Goal: Task Accomplishment & Management: Use online tool/utility

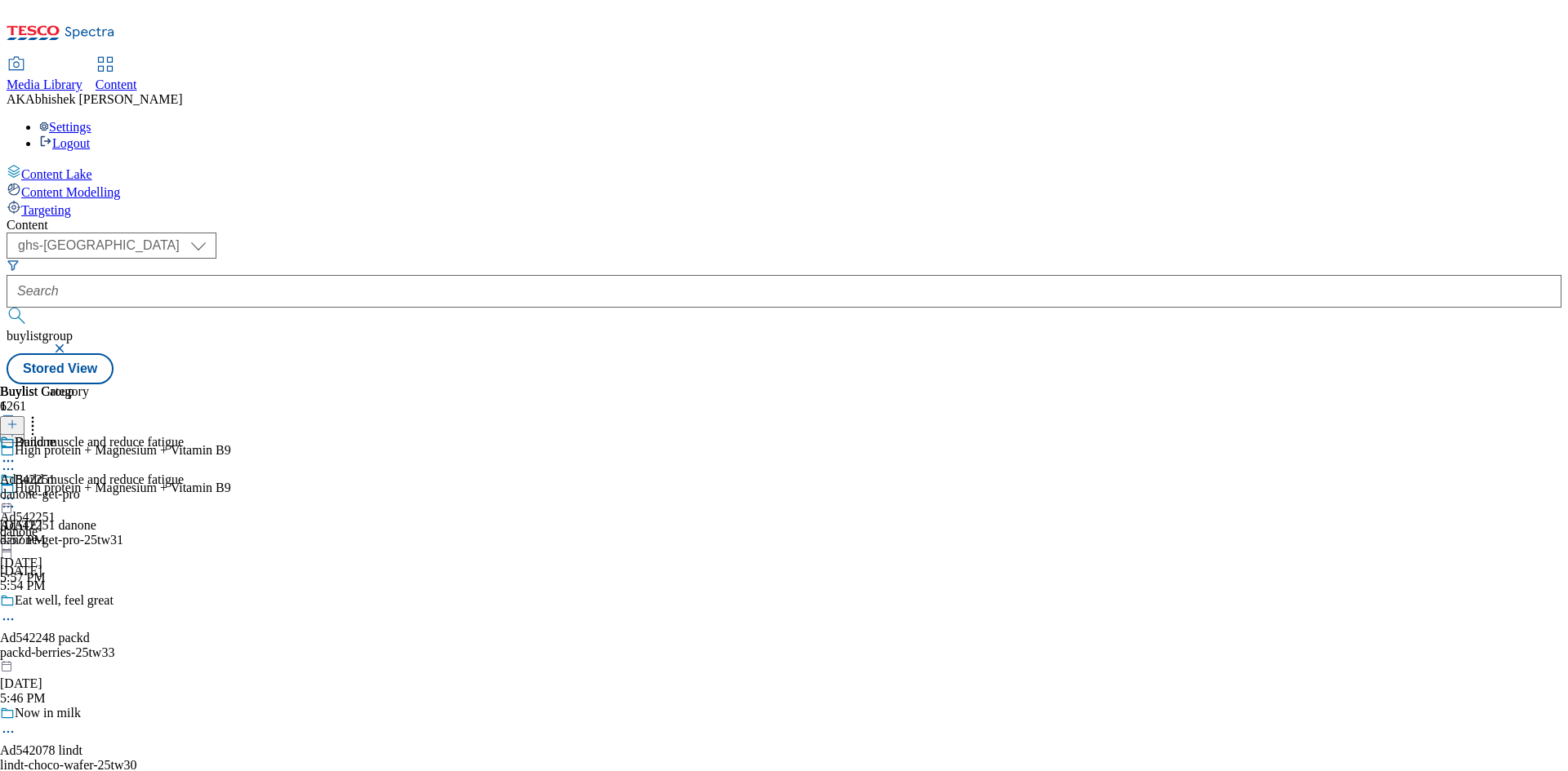
select select "ghs-[GEOGRAPHIC_DATA]"
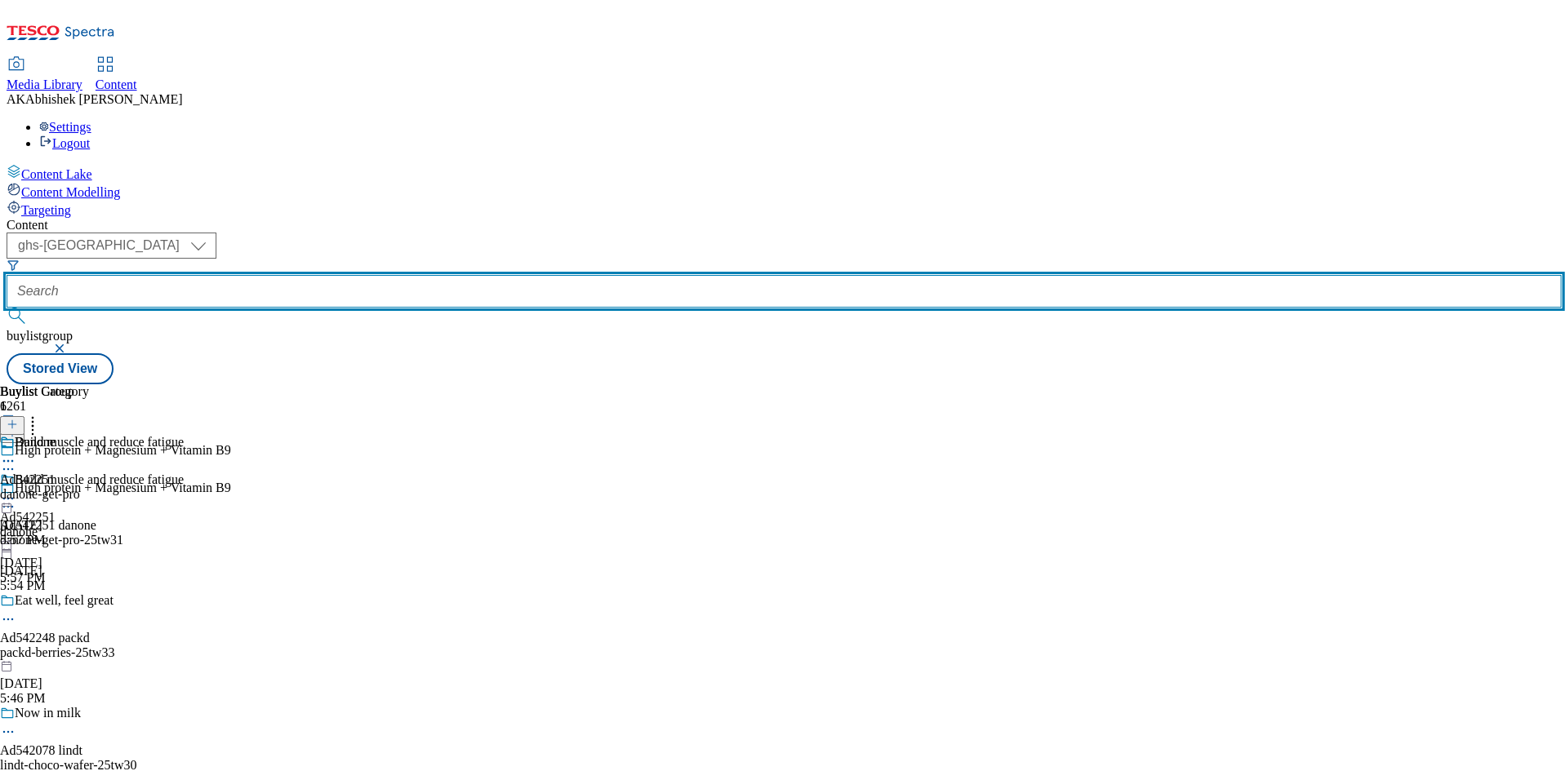
click at [428, 275] on input "text" at bounding box center [784, 291] width 1555 height 33
click at [7, 308] on button "submit" at bounding box center [18, 315] width 22 height 16
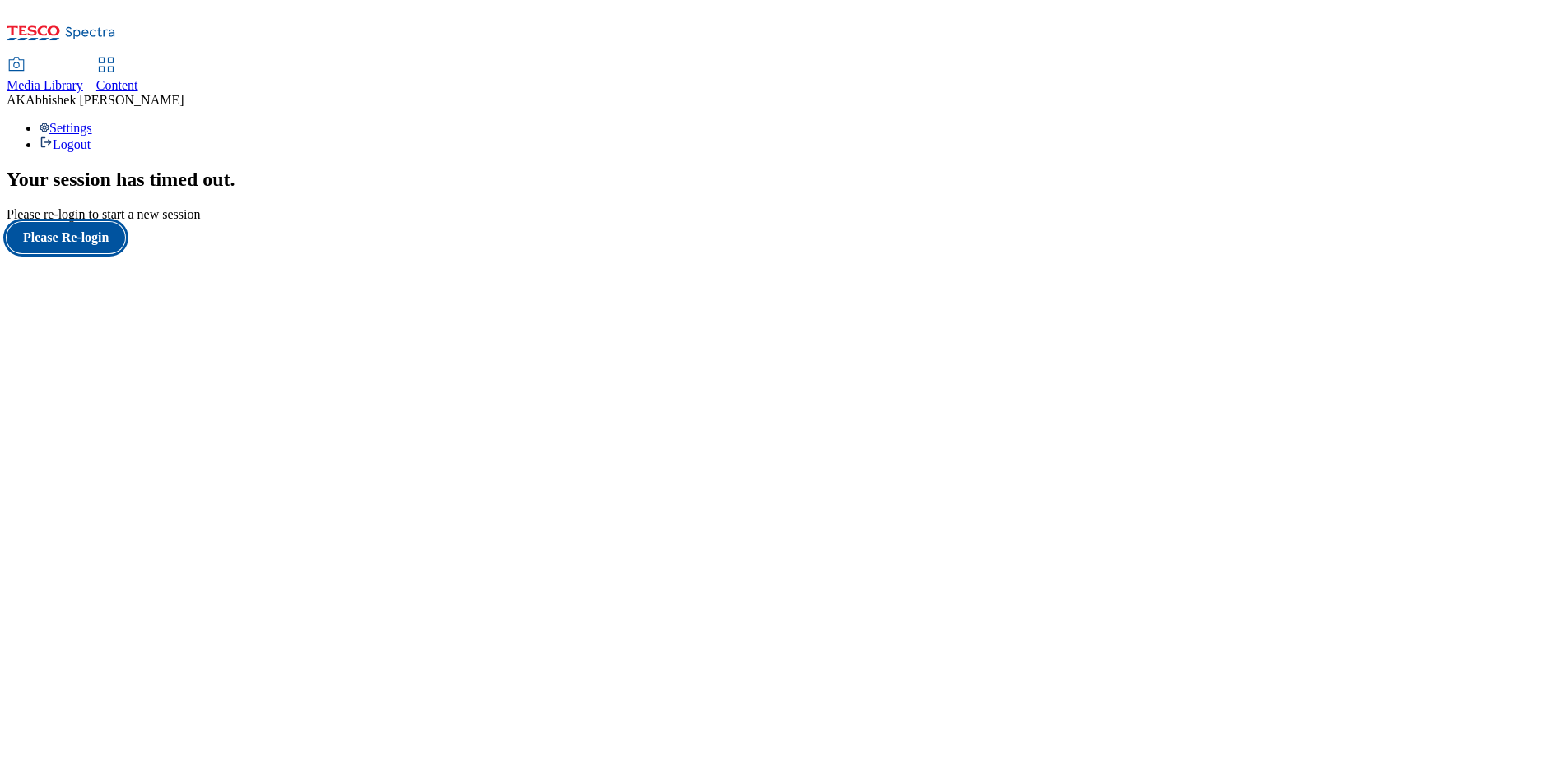
click at [109, 253] on button "Please Re-login" at bounding box center [66, 238] width 119 height 31
click at [139, 78] on span "Content" at bounding box center [117, 85] width 42 height 14
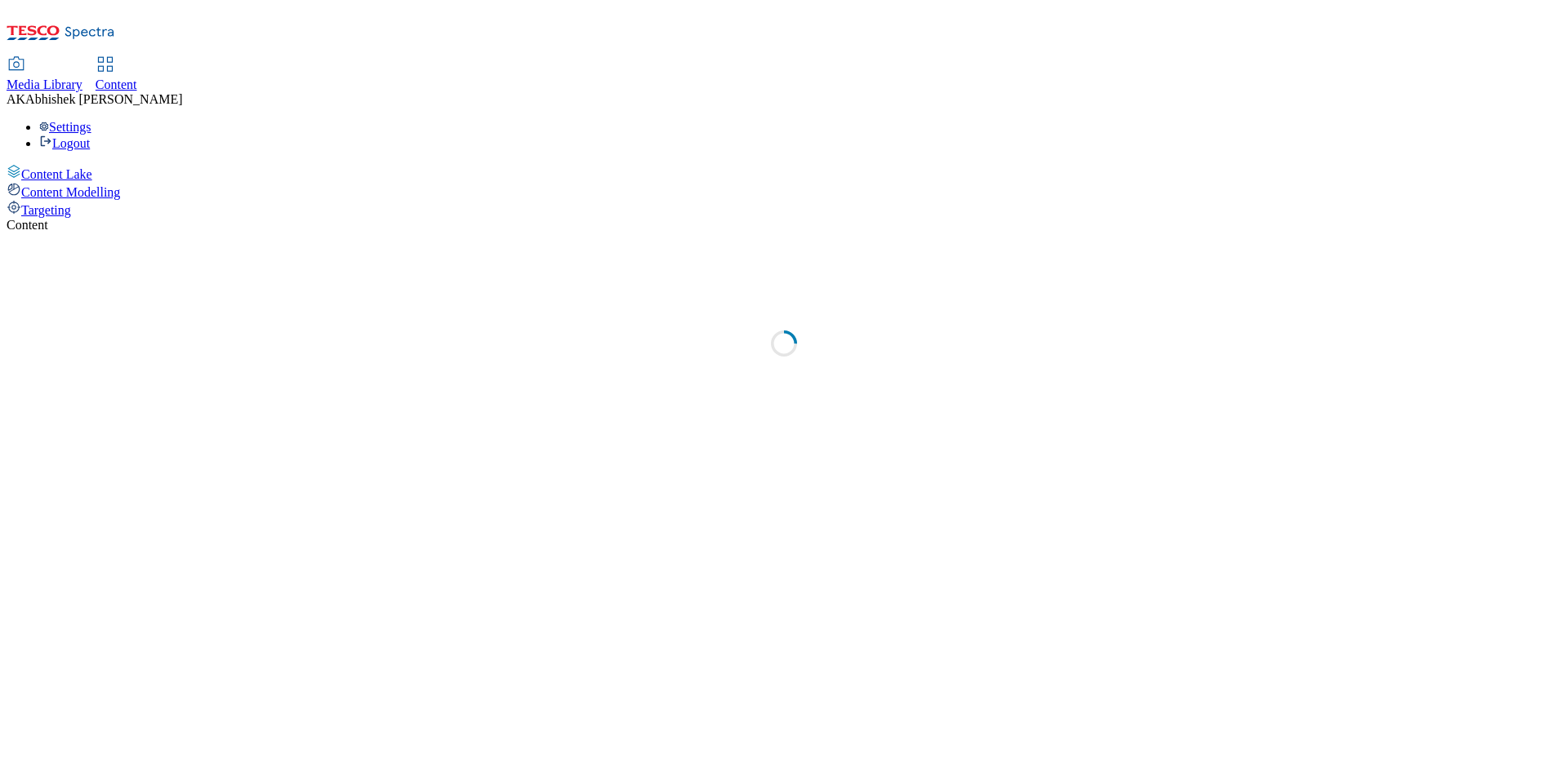
select select "ghs-[GEOGRAPHIC_DATA]"
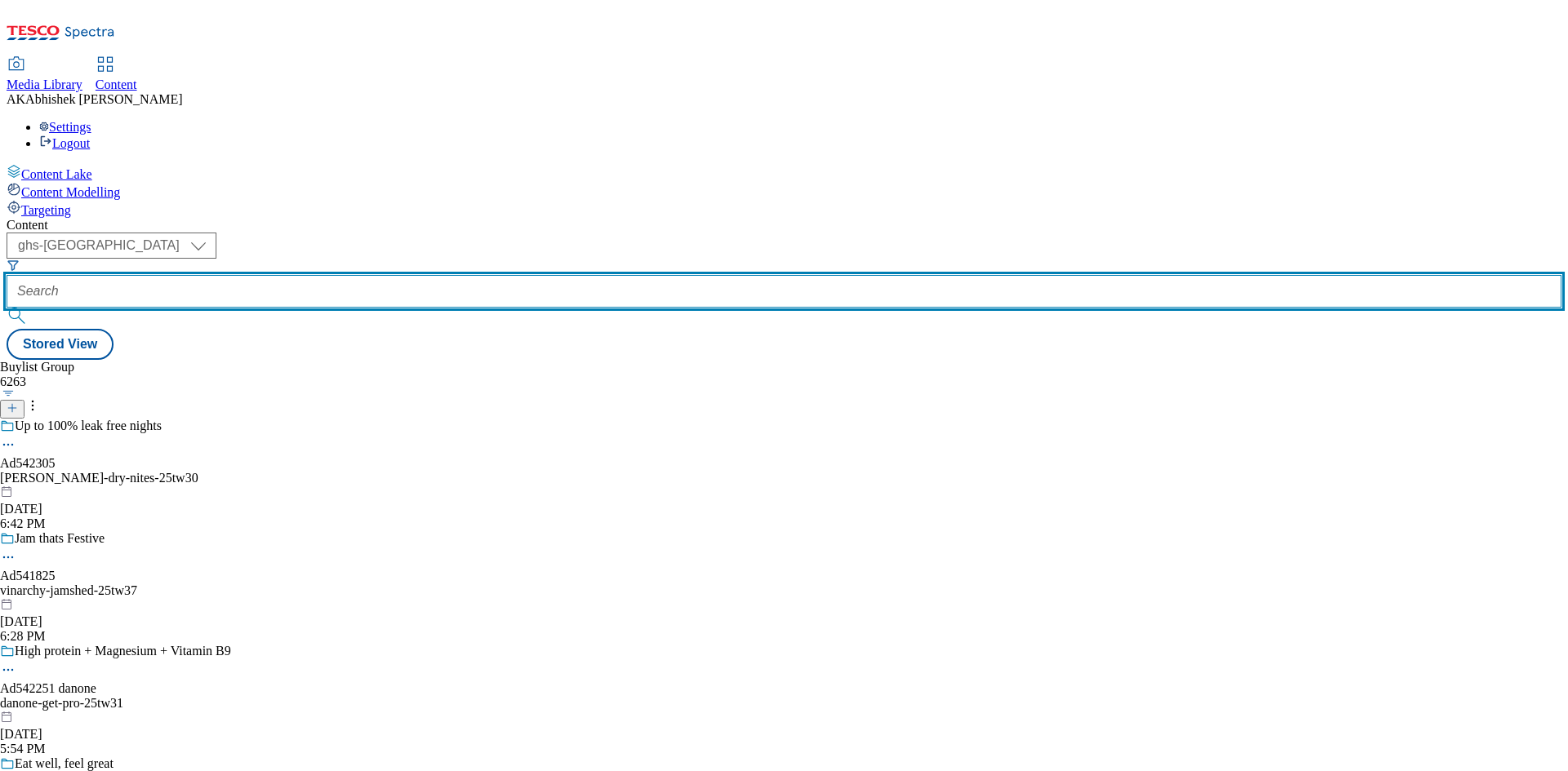
click at [385, 275] on input "text" at bounding box center [784, 291] width 1555 height 33
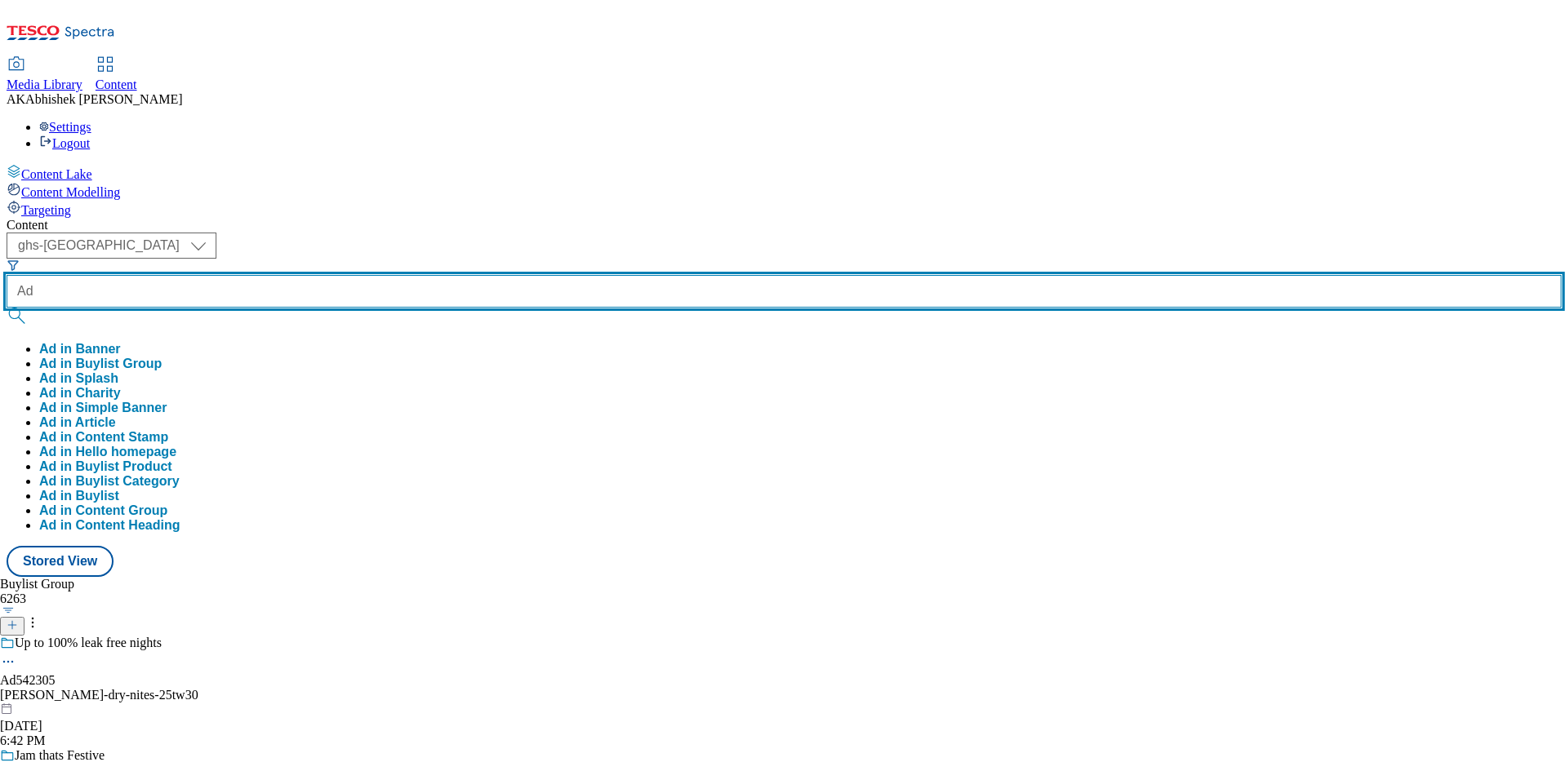
paste input "542248"
type input "Ad542248"
click at [7, 308] on button "submit" at bounding box center [18, 315] width 22 height 16
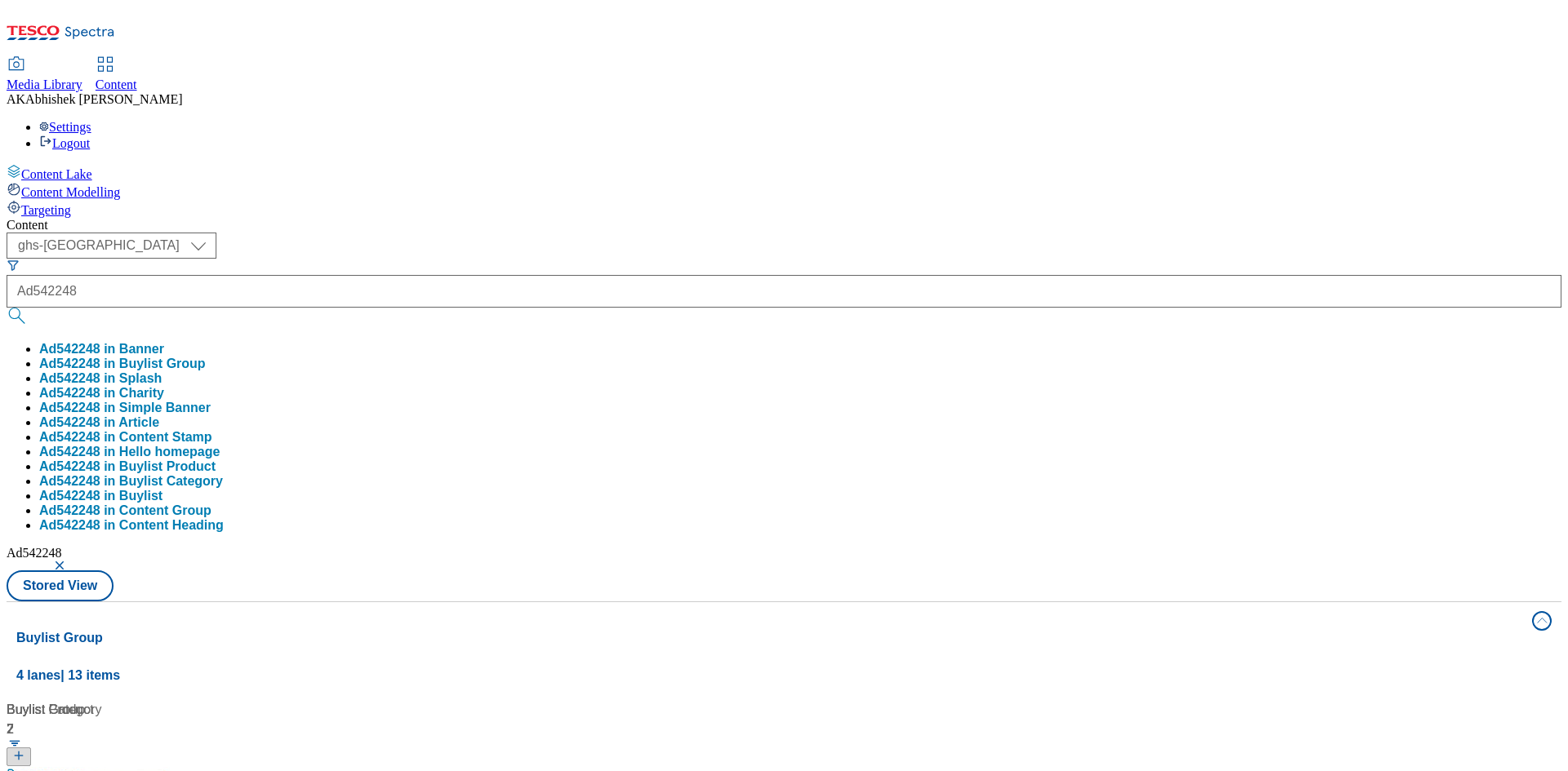
click at [627, 233] on div "( optional ) ghs-roi ghs-uk ghs-uk Ad542248 Ad542248 in Banner Ad542248 in Buyl…" at bounding box center [784, 417] width 1555 height 369
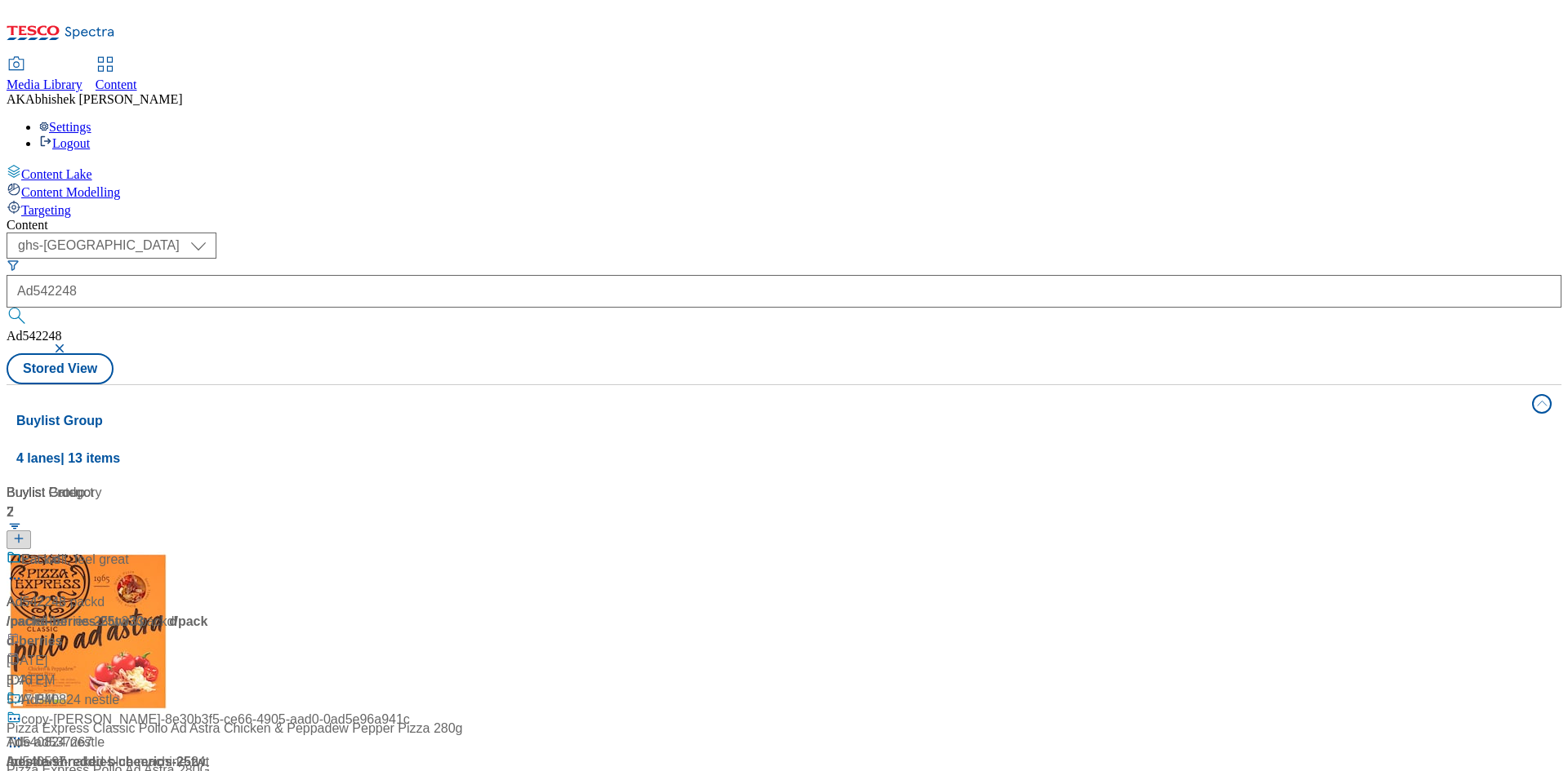
click at [211, 550] on div at bounding box center [109, 570] width 204 height 42
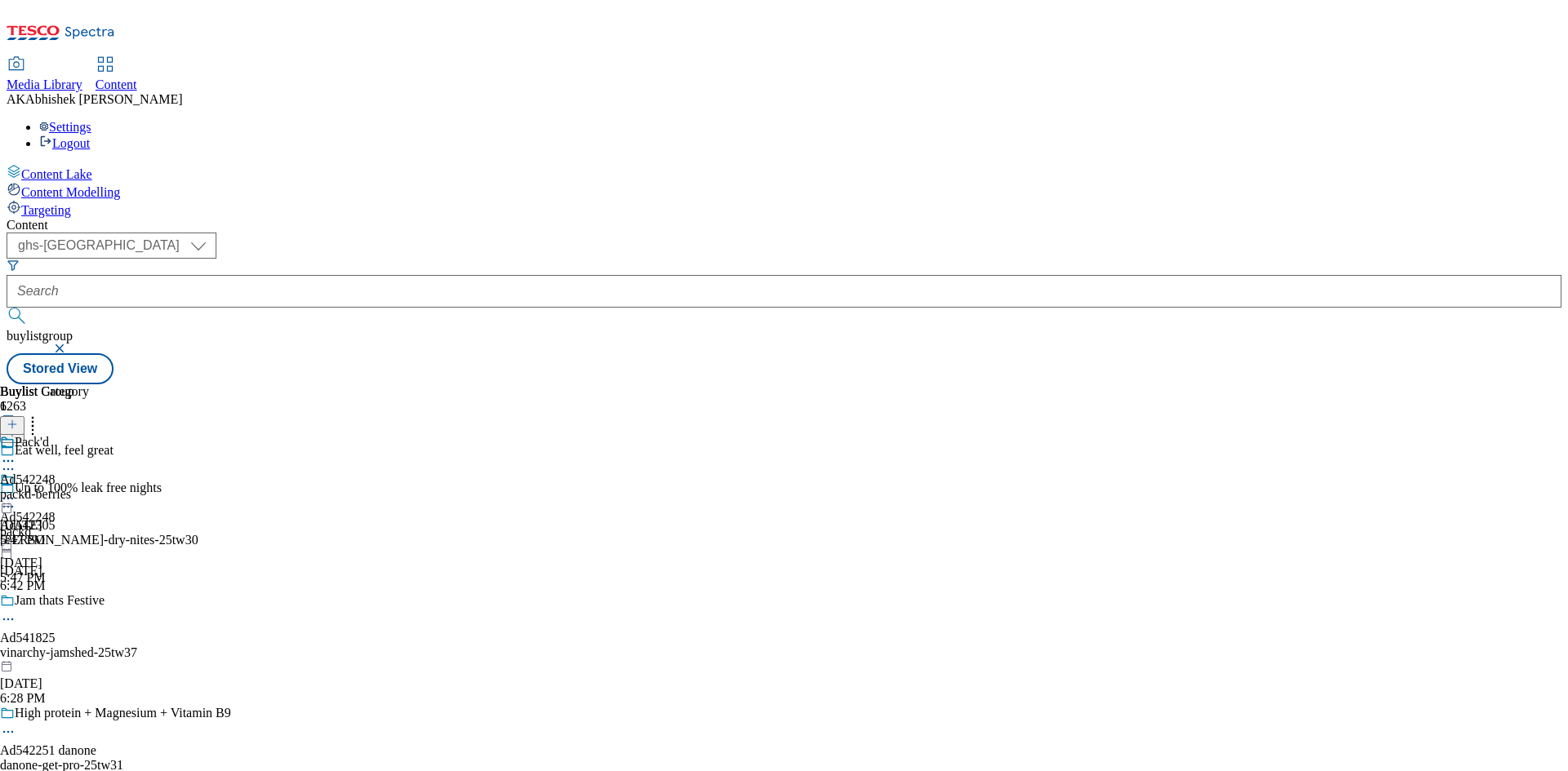
click at [16, 461] on icon at bounding box center [8, 468] width 16 height 16
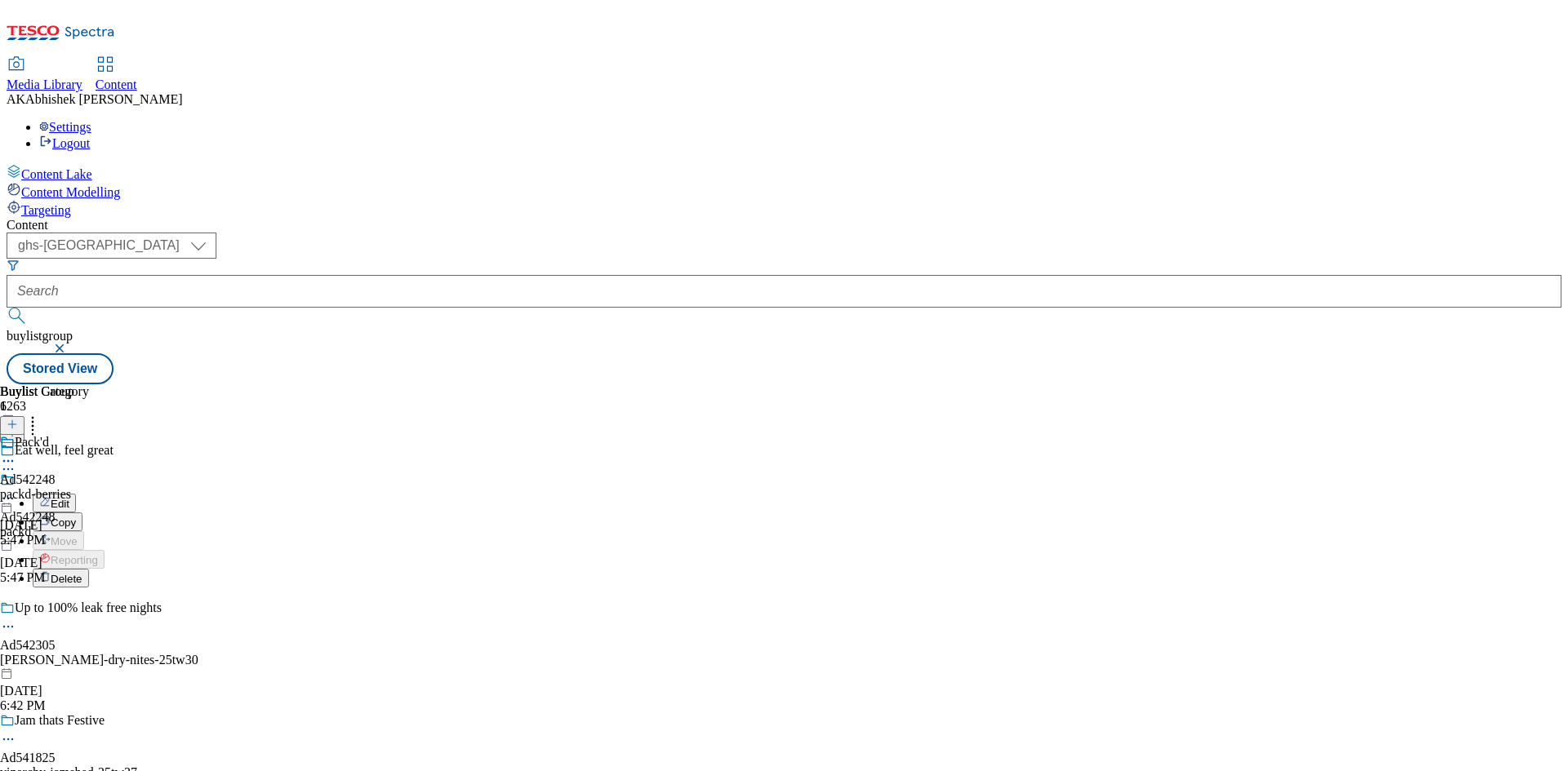
click at [69, 498] on span "Edit" at bounding box center [61, 504] width 19 height 12
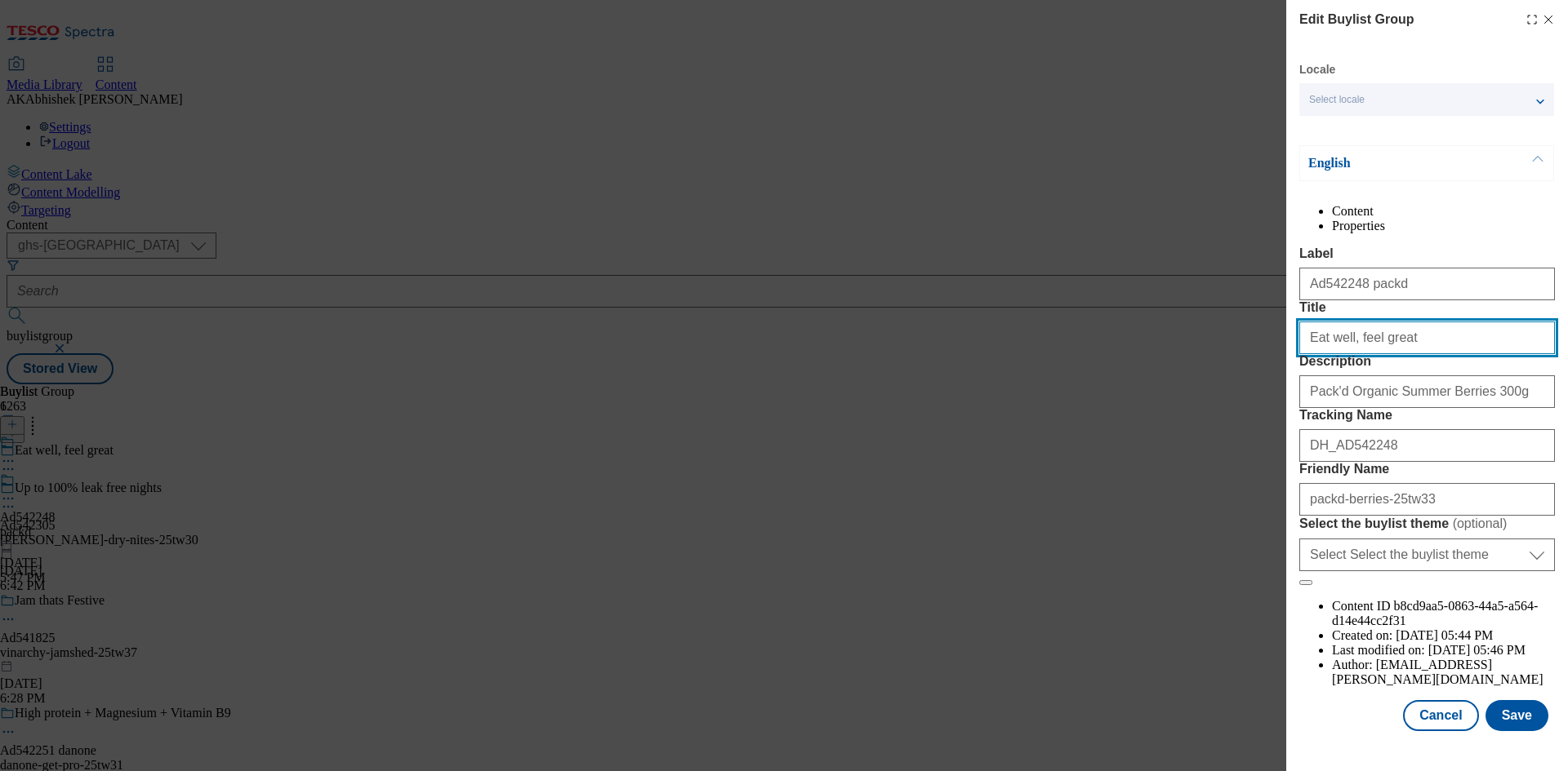
click at [1430, 354] on input "Eat well, feel great" at bounding box center [1427, 338] width 256 height 33
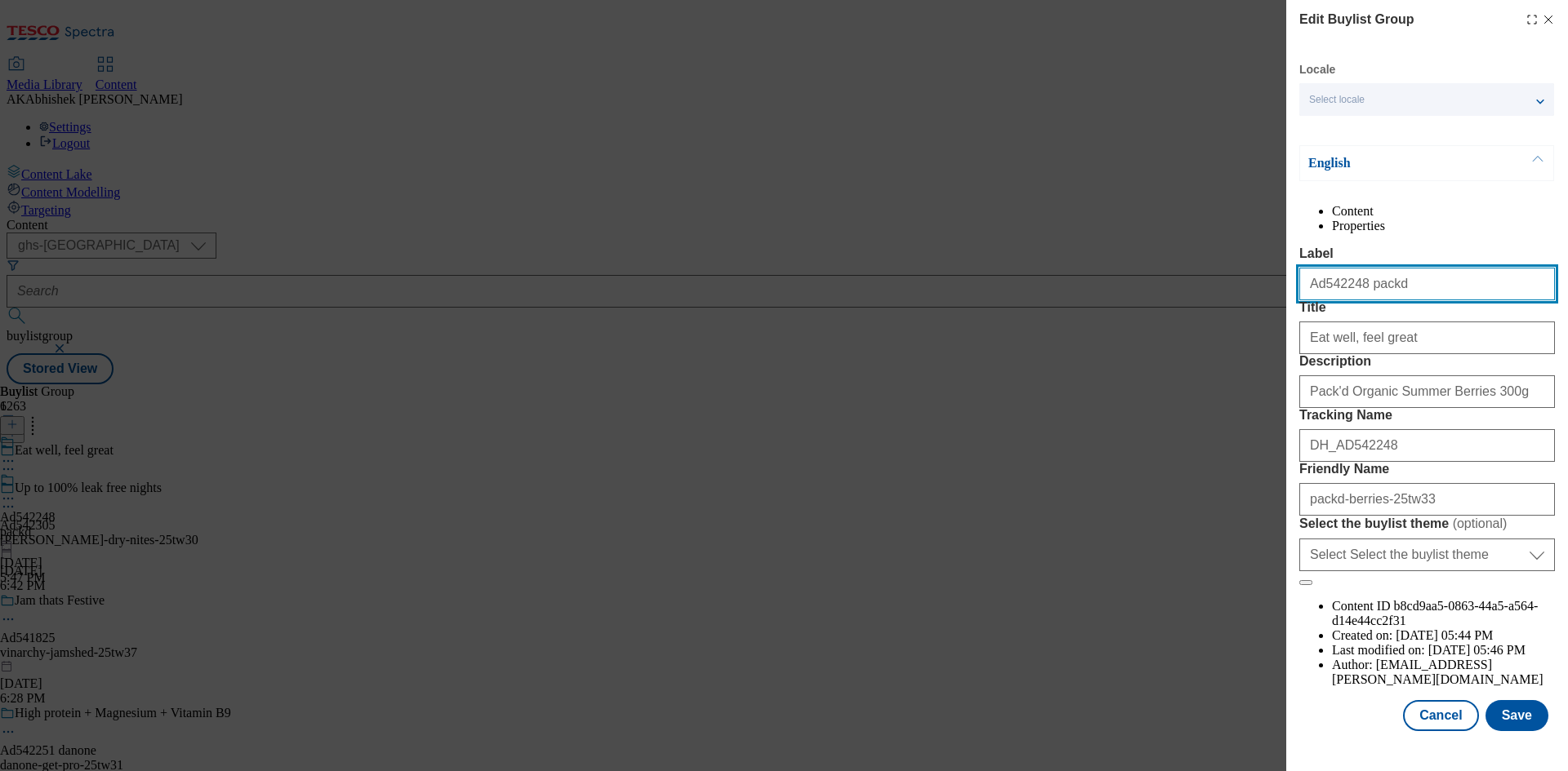
click at [1421, 300] on input "Ad542248 packd" at bounding box center [1427, 284] width 256 height 33
click at [1505, 727] on button "Save" at bounding box center [1517, 716] width 63 height 31
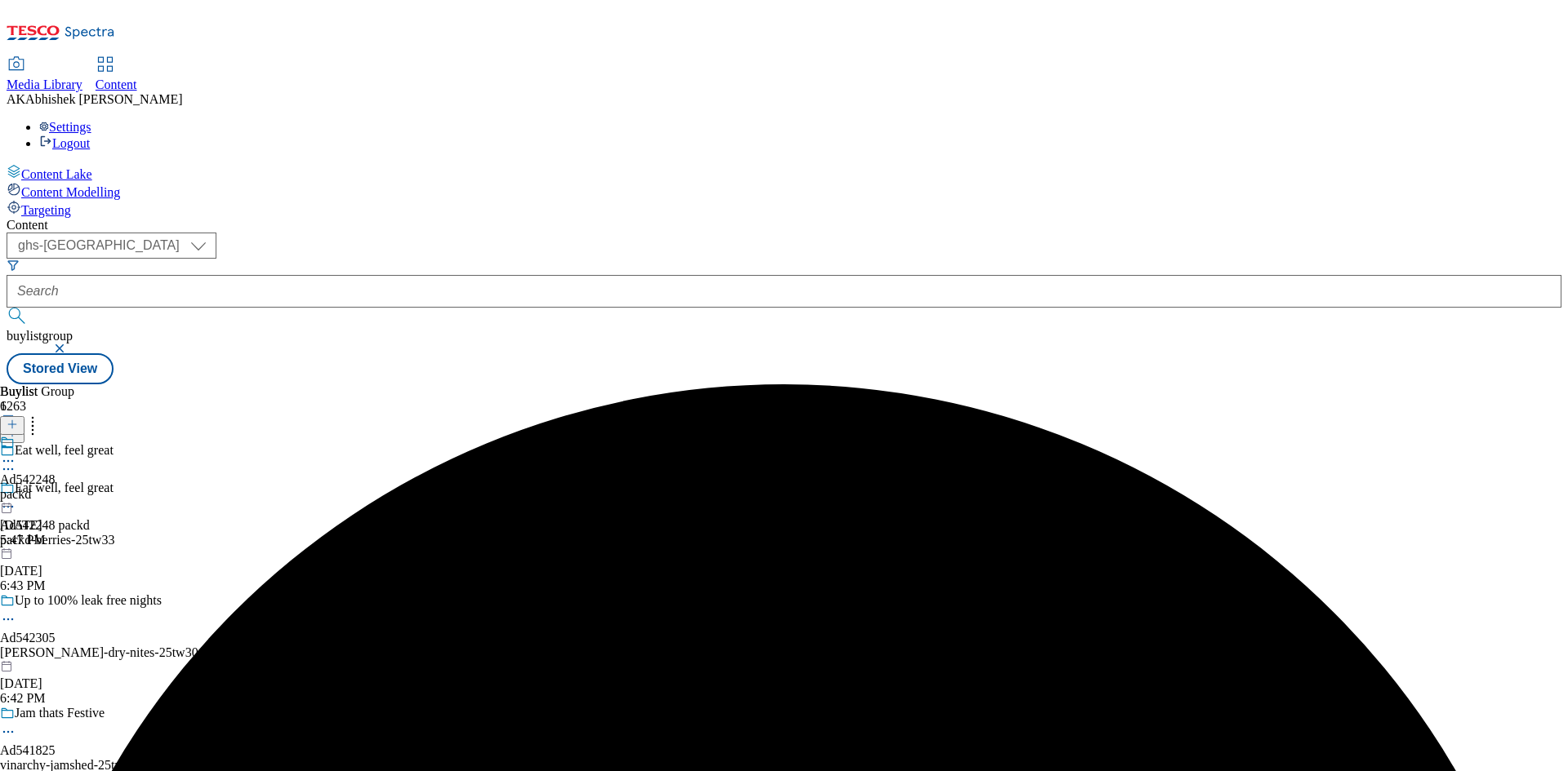
click at [16, 453] on icon at bounding box center [8, 461] width 16 height 16
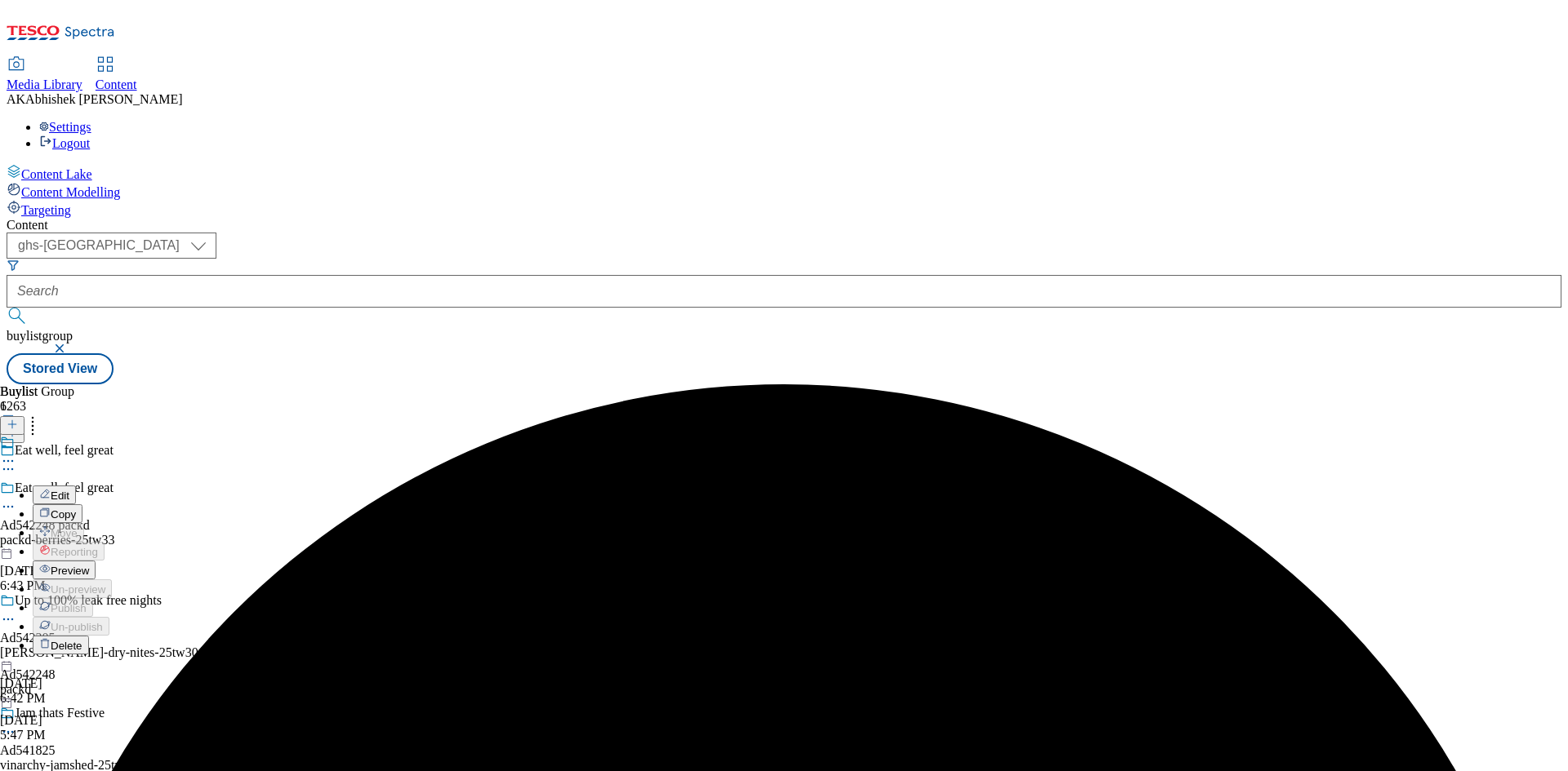
click at [76, 486] on button "Edit" at bounding box center [54, 495] width 43 height 19
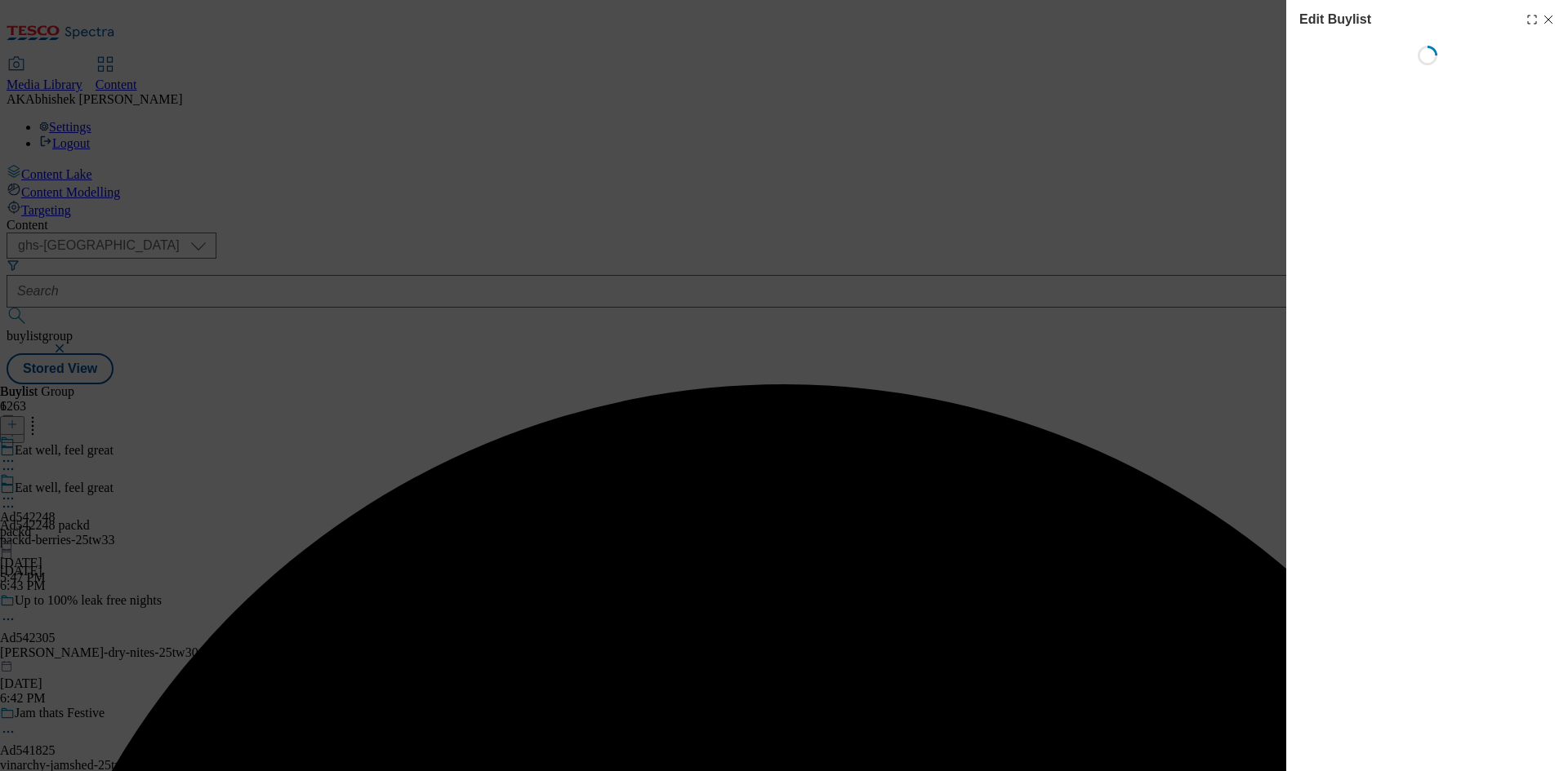
select select "tactical"
select select "dunnhumby"
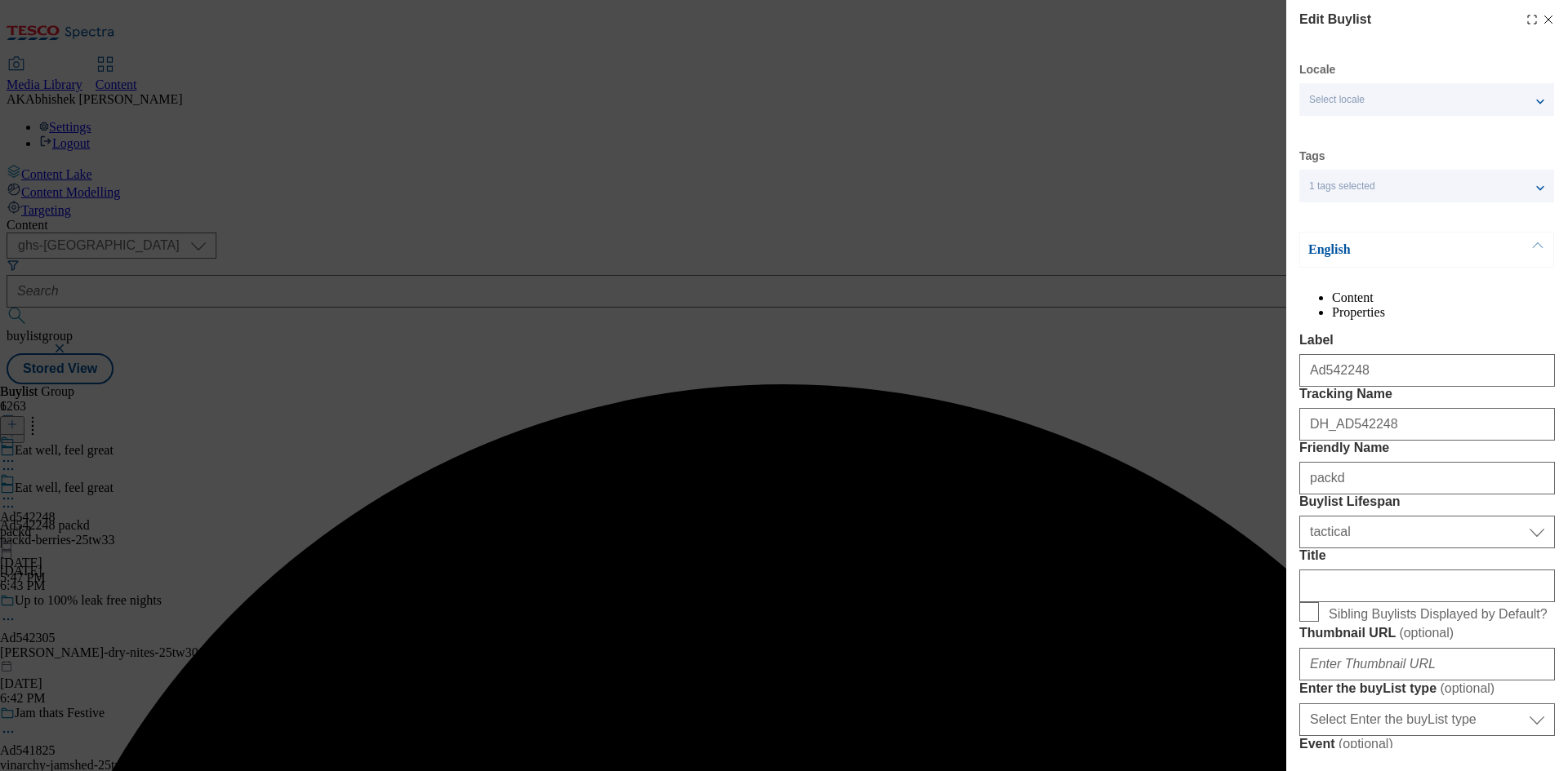
select select "Banner"
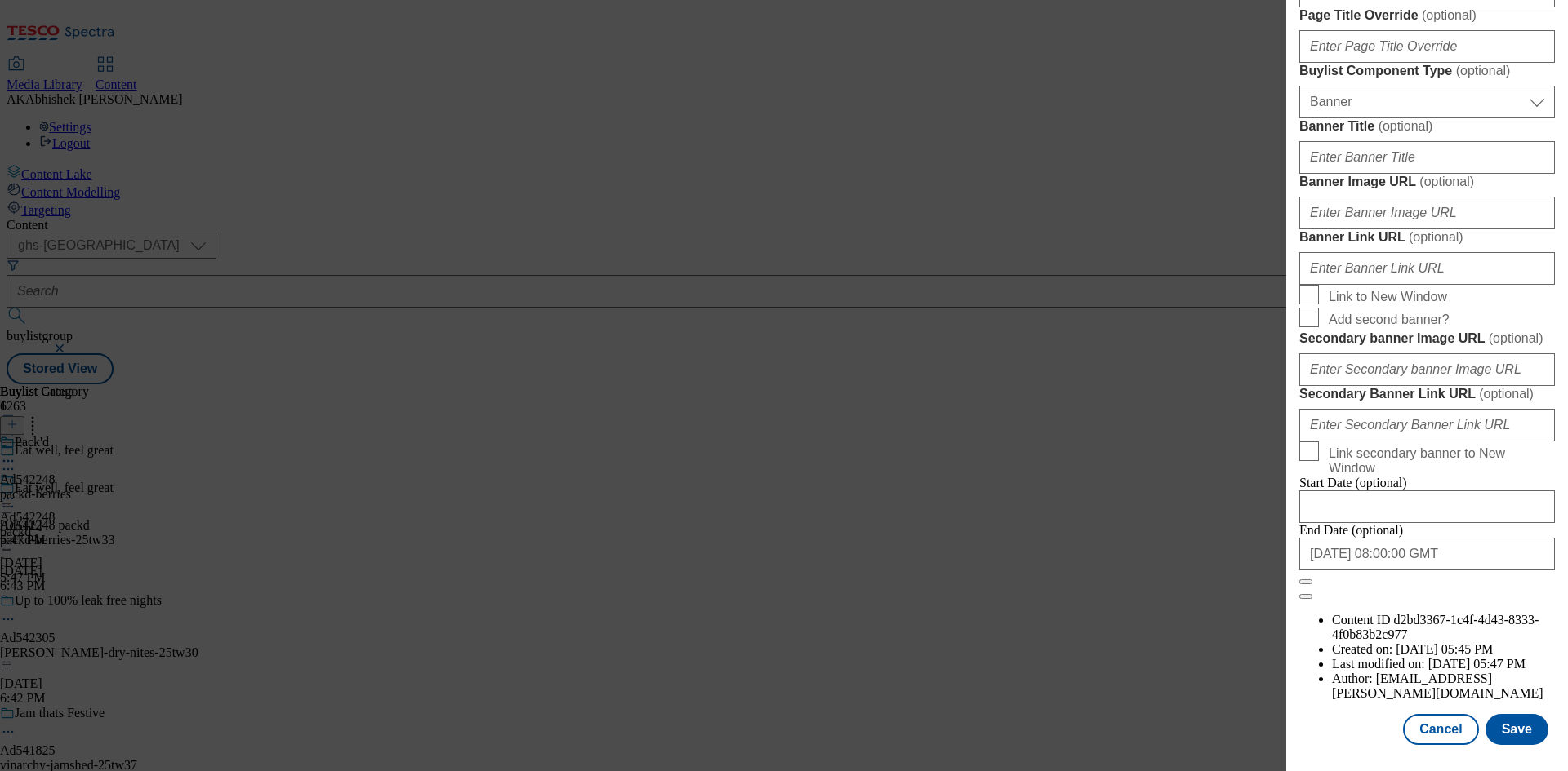
scroll to position [1689, 0]
click at [1501, 733] on button "Save" at bounding box center [1517, 730] width 63 height 31
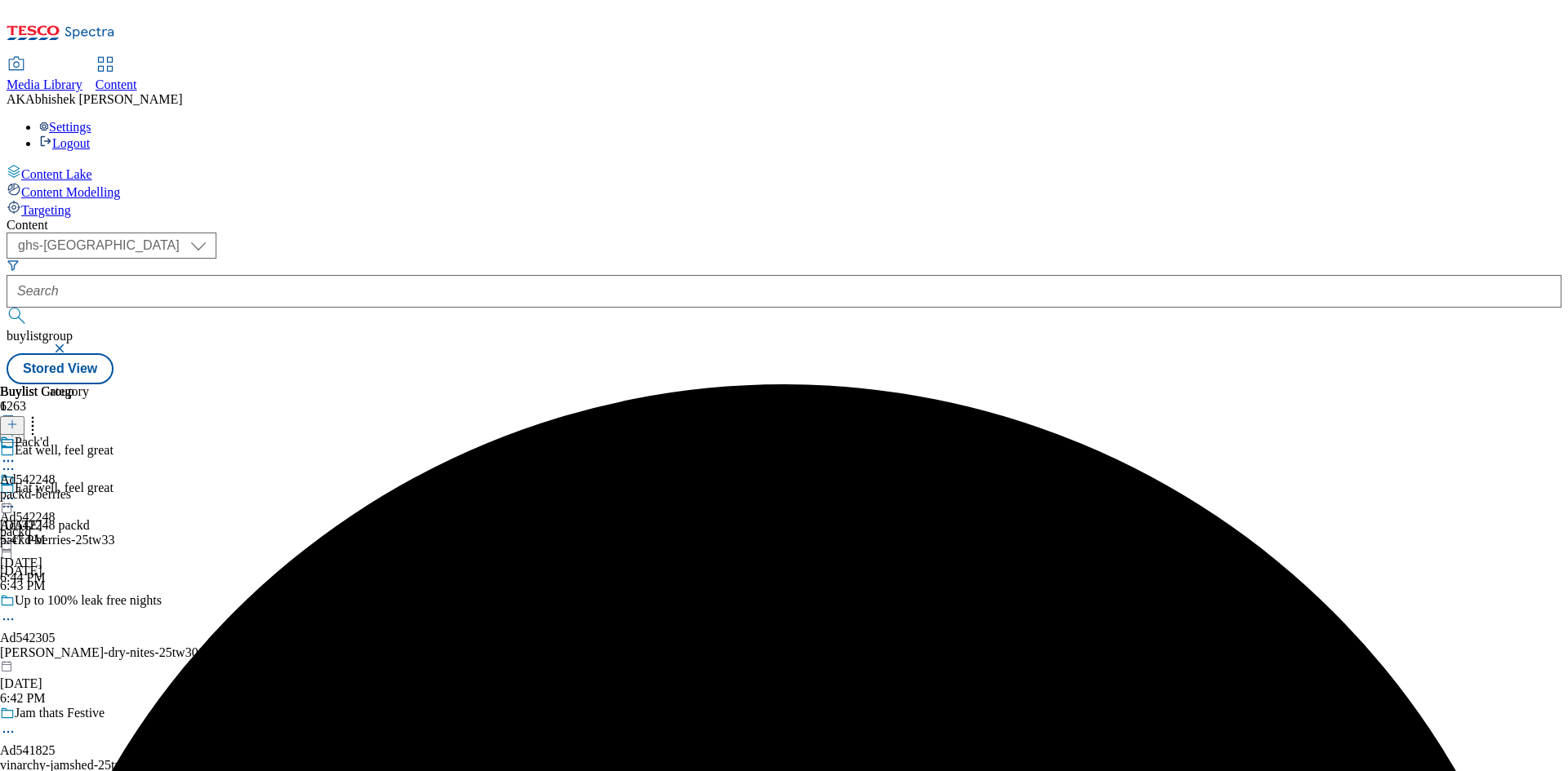
click at [16, 490] on icon at bounding box center [8, 498] width 16 height 16
click at [16, 453] on icon at bounding box center [8, 461] width 16 height 16
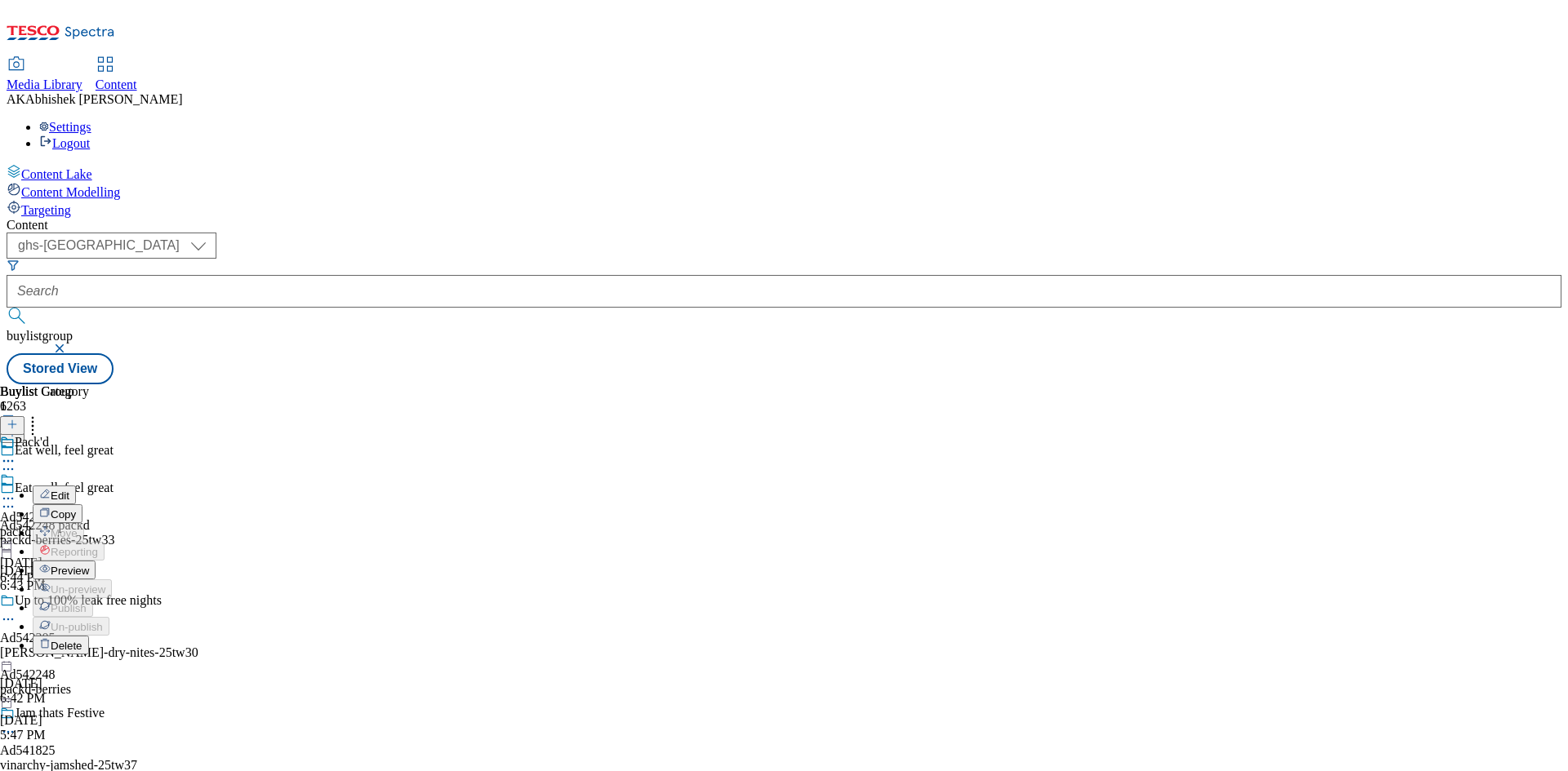
click at [76, 486] on button "Edit" at bounding box center [54, 495] width 43 height 19
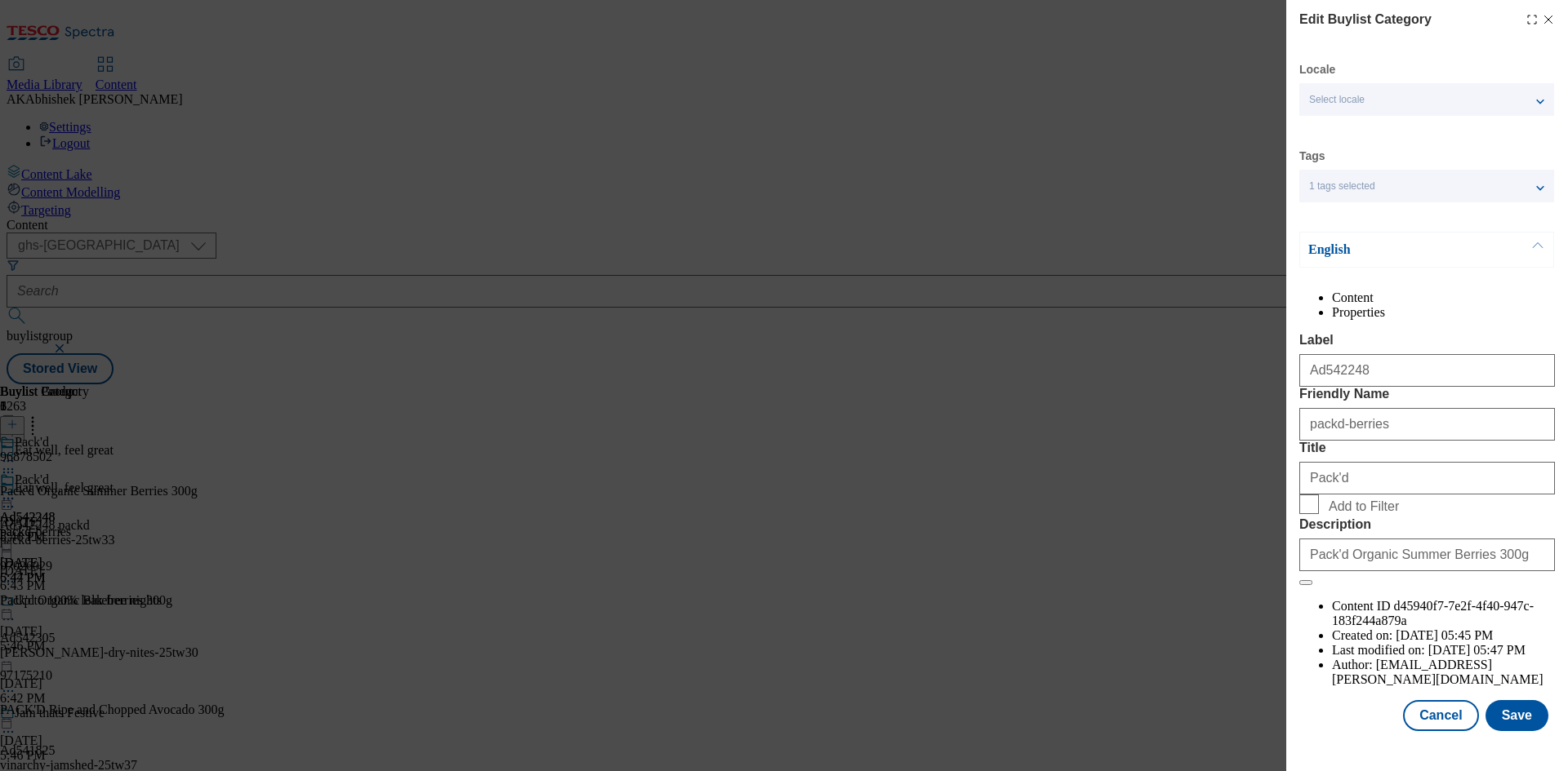
scroll to position [32, 0]
click at [1507, 729] on button "Save" at bounding box center [1517, 716] width 63 height 31
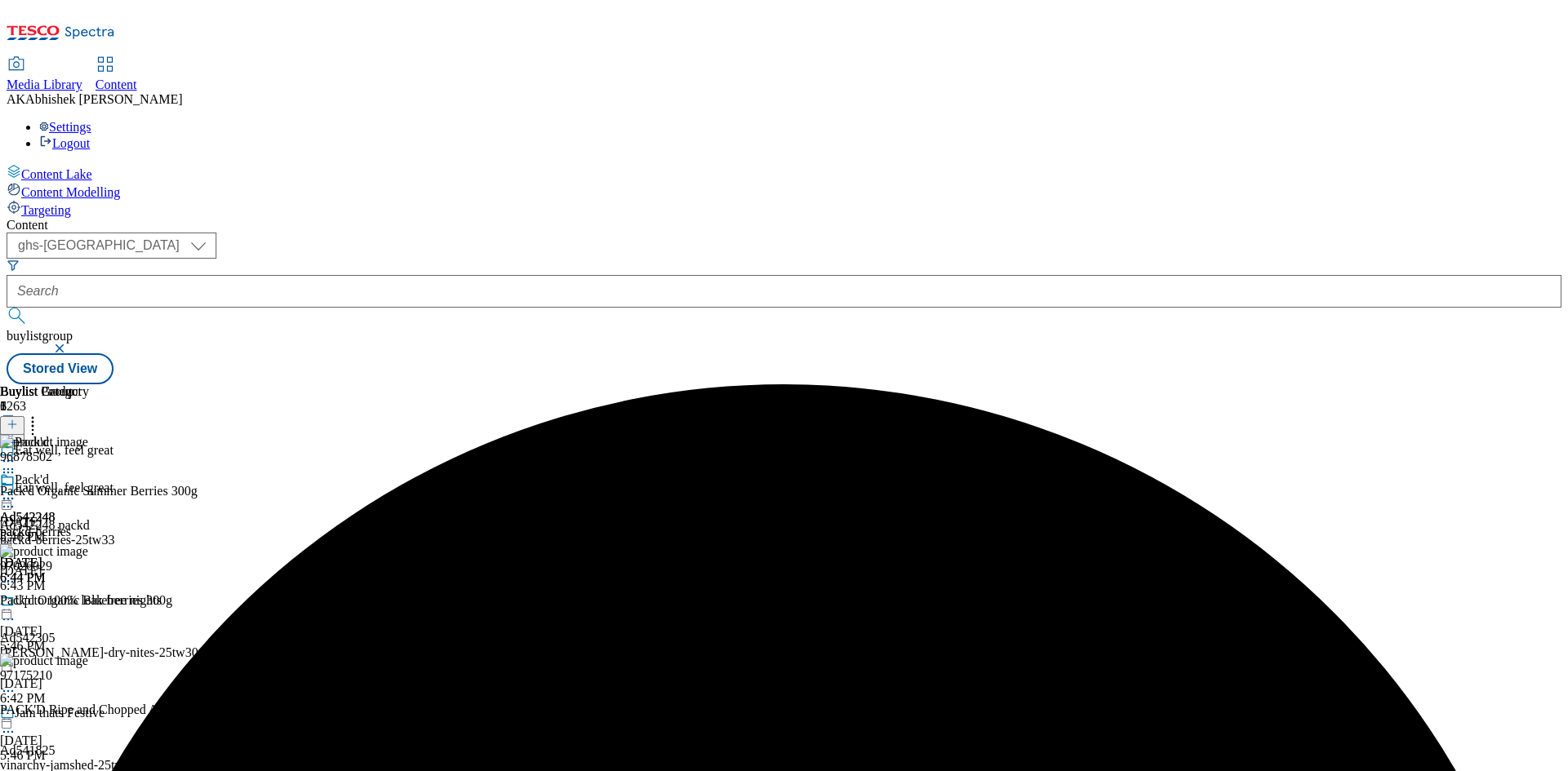
click at [89, 473] on div "Pack'd Ad542248 packd-berries [DATE] 6:44 PM" at bounding box center [44, 529] width 89 height 112
click at [16, 490] on icon at bounding box center [8, 498] width 16 height 16
click at [89, 602] on span "Preview" at bounding box center [70, 609] width 38 height 12
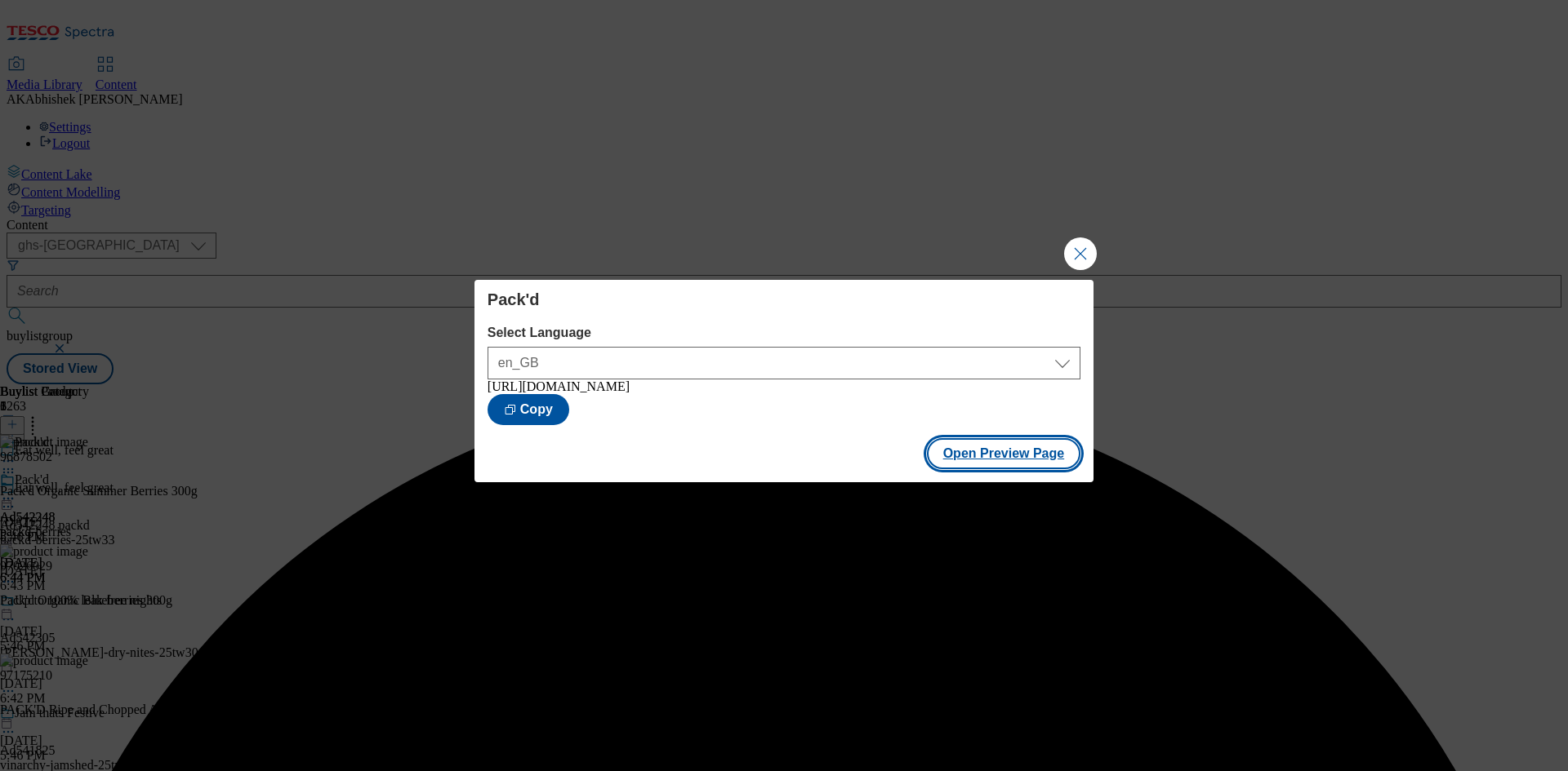
click at [1029, 461] on button "Open Preview Page" at bounding box center [1004, 454] width 154 height 31
click at [1080, 252] on button "Close Modal" at bounding box center [1080, 254] width 33 height 33
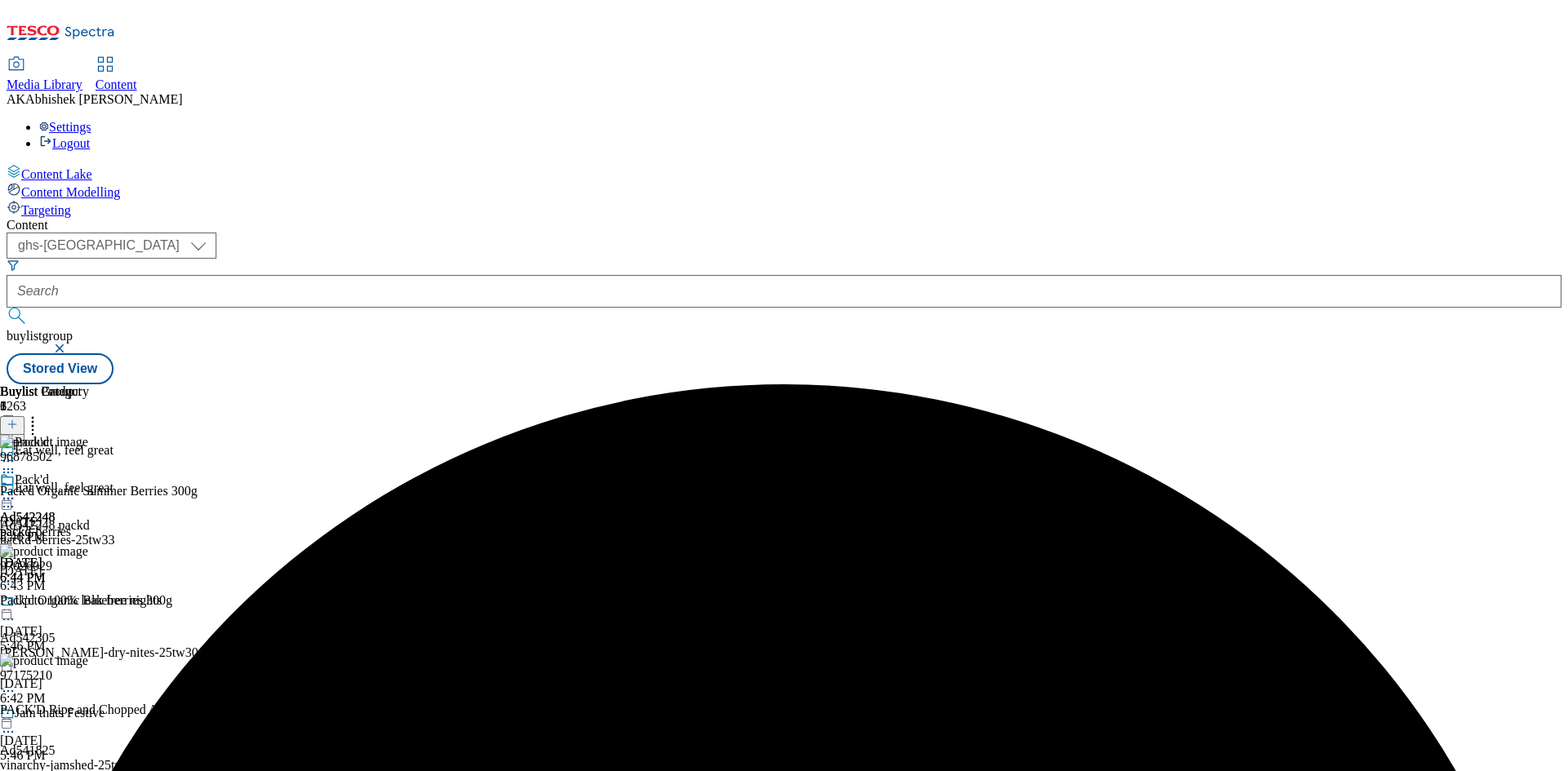
click at [16, 490] on icon at bounding box center [8, 498] width 16 height 16
click at [86, 659] on span "Publish" at bounding box center [69, 665] width 36 height 12
